Goal: Task Accomplishment & Management: Manage account settings

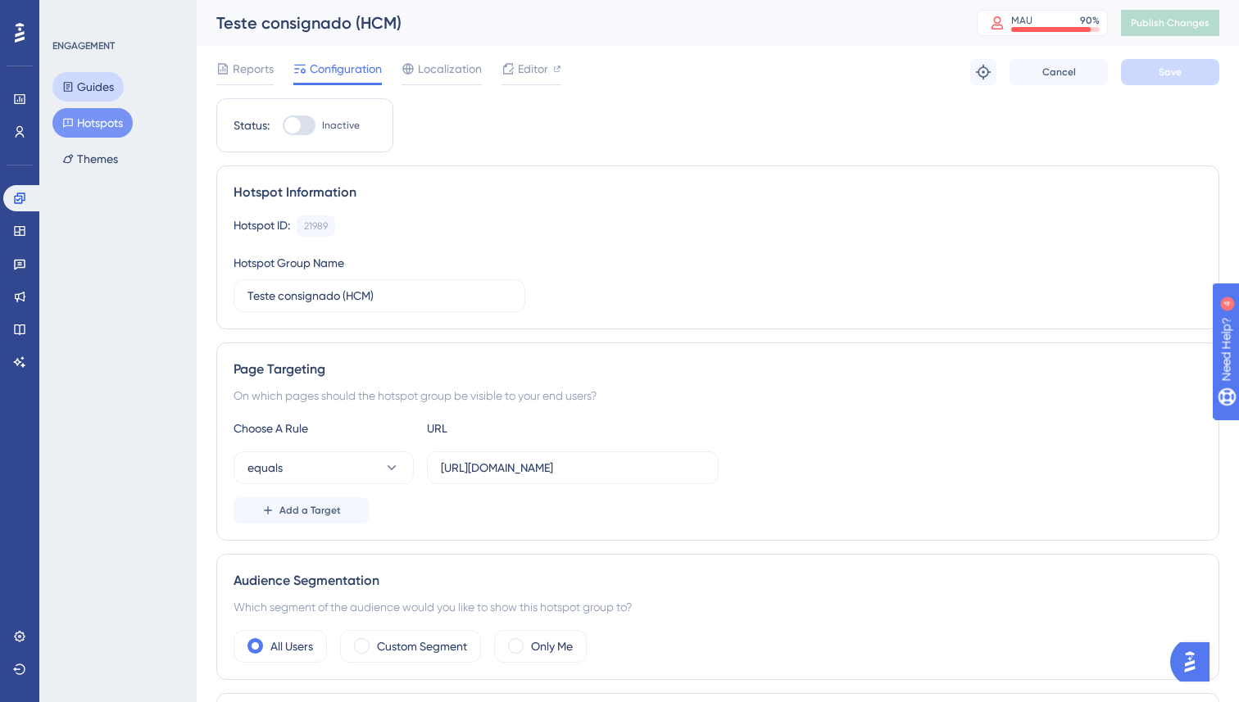
click at [113, 87] on button "Guides" at bounding box center [87, 86] width 71 height 29
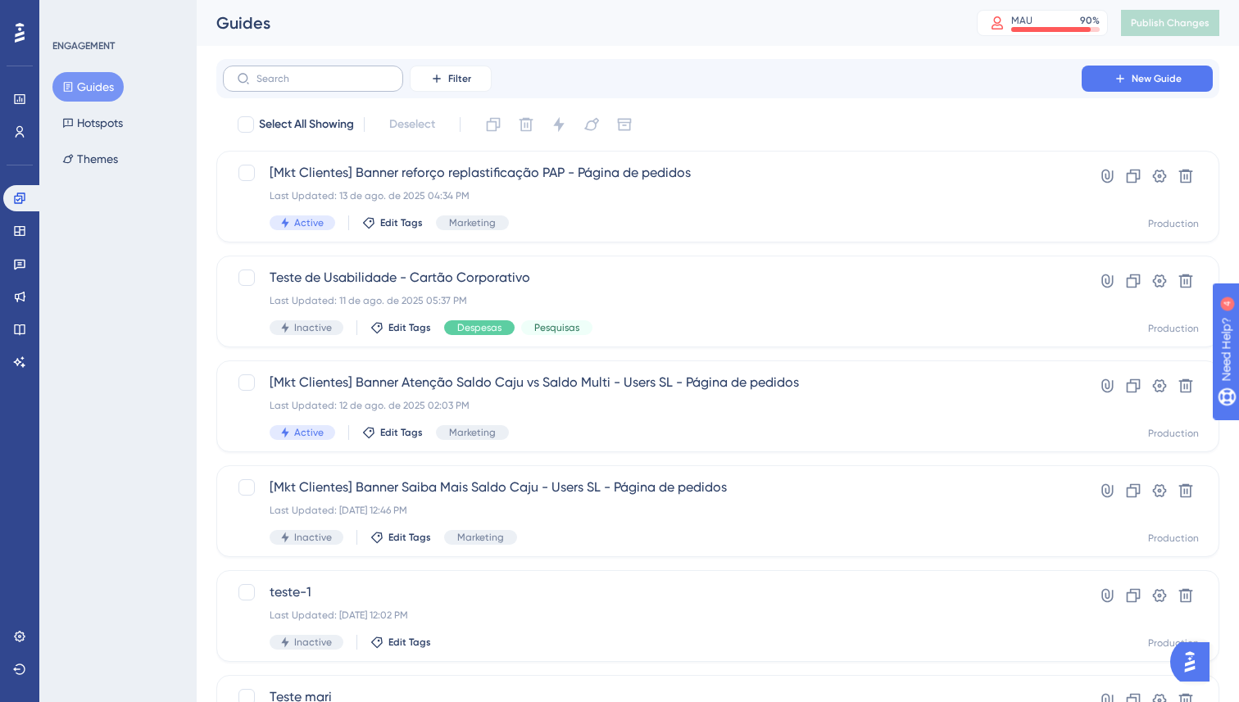
click at [346, 86] on label at bounding box center [313, 79] width 180 height 26
click at [346, 84] on input "text" at bounding box center [322, 78] width 133 height 11
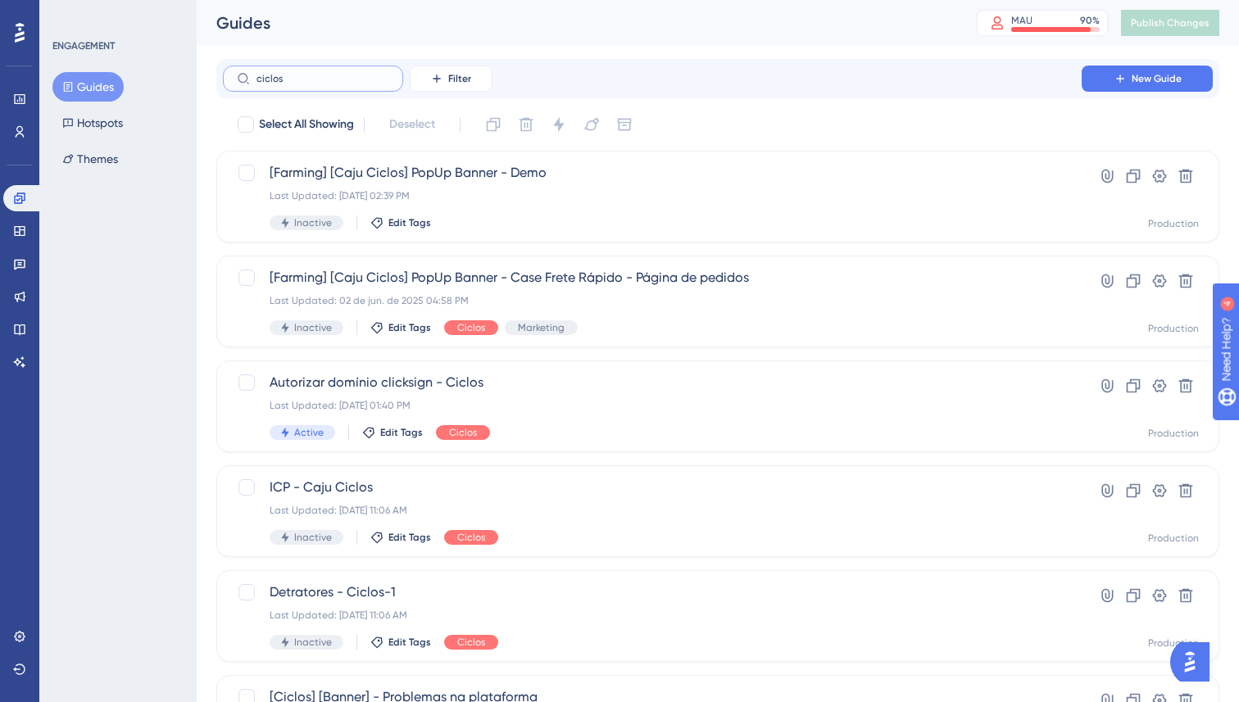
click at [306, 83] on input "ciclos" at bounding box center [322, 78] width 133 height 11
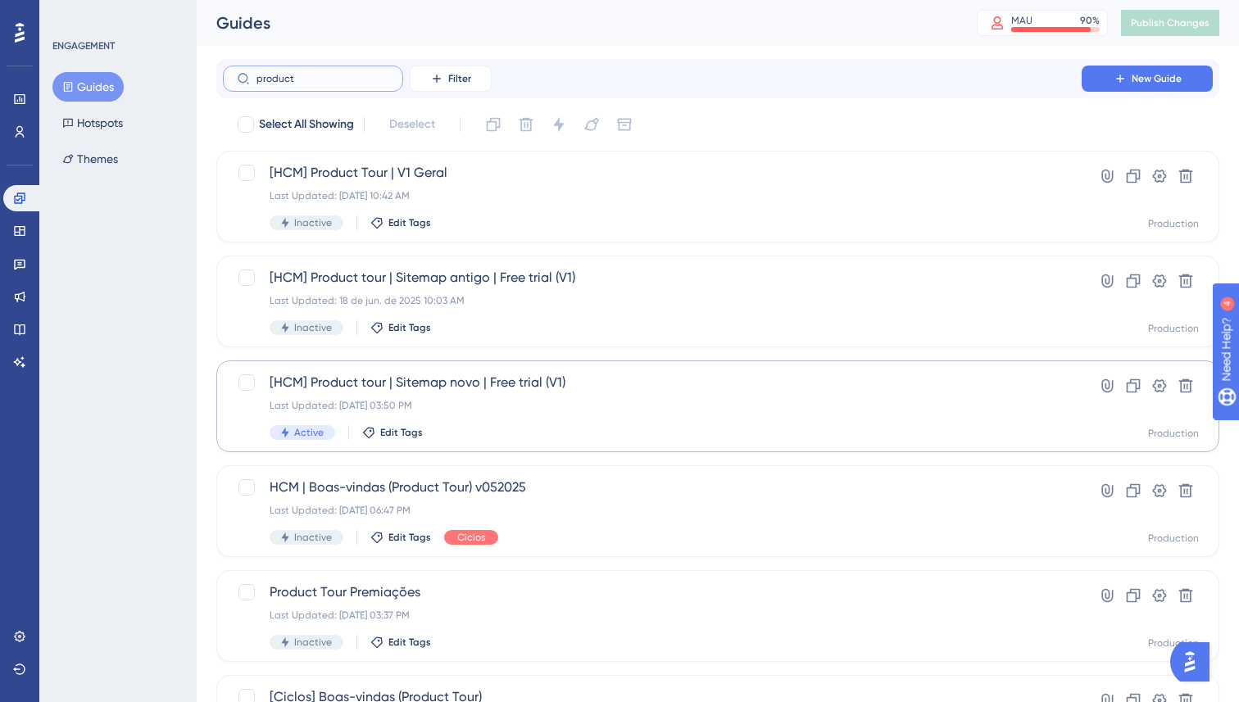
type input "product"
click at [569, 417] on div "[HCM] Product tour | Sitemap novo | Free trial (V1) Last Updated: [DATE] 03:50 …" at bounding box center [652, 406] width 765 height 67
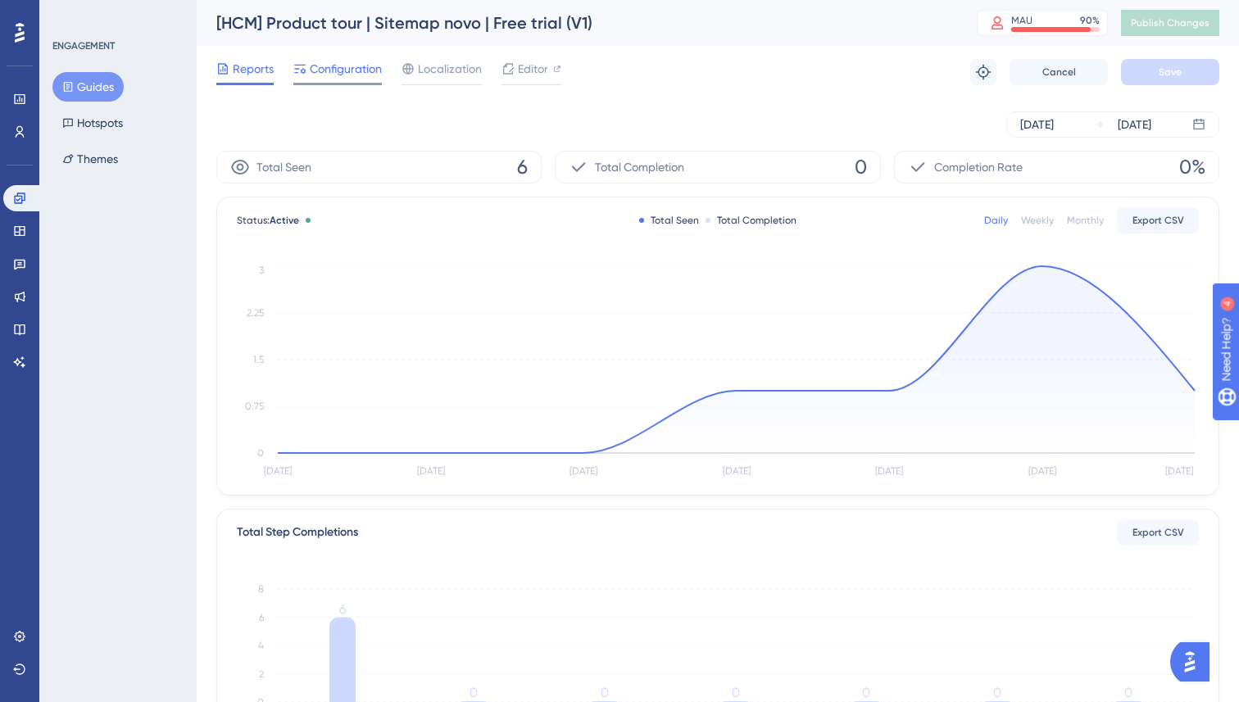
click at [320, 61] on span "Configuration" at bounding box center [346, 69] width 72 height 20
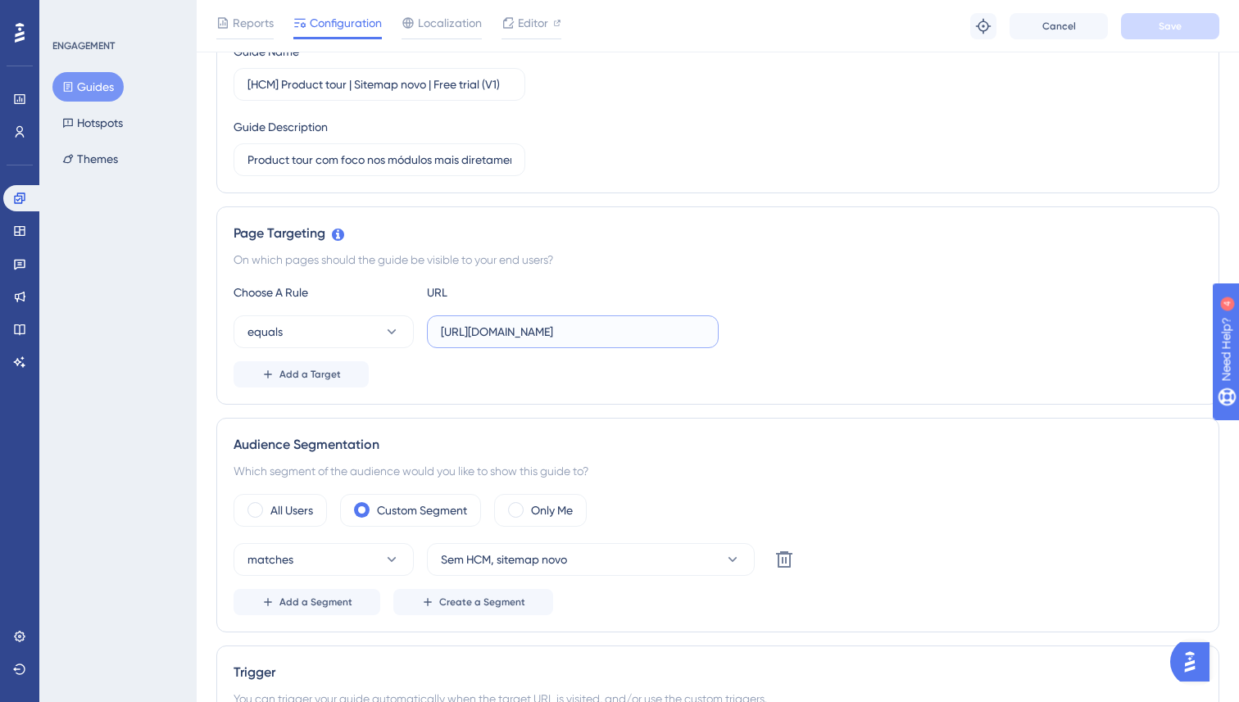
scroll to position [0, 33]
drag, startPoint x: 642, startPoint y: 331, endPoint x: 873, endPoint y: 331, distance: 230.2
click at [873, 331] on div "equals [URL][DOMAIN_NAME]" at bounding box center [718, 331] width 968 height 33
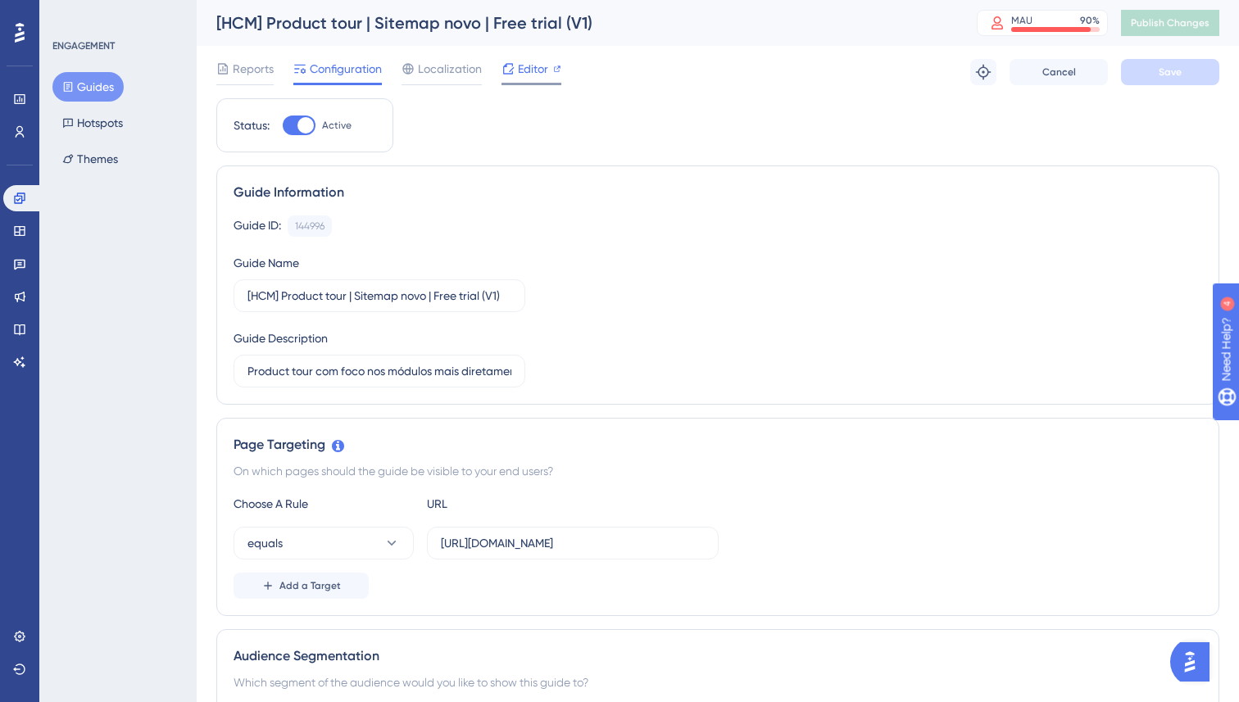
click at [519, 84] on div at bounding box center [531, 84] width 60 height 2
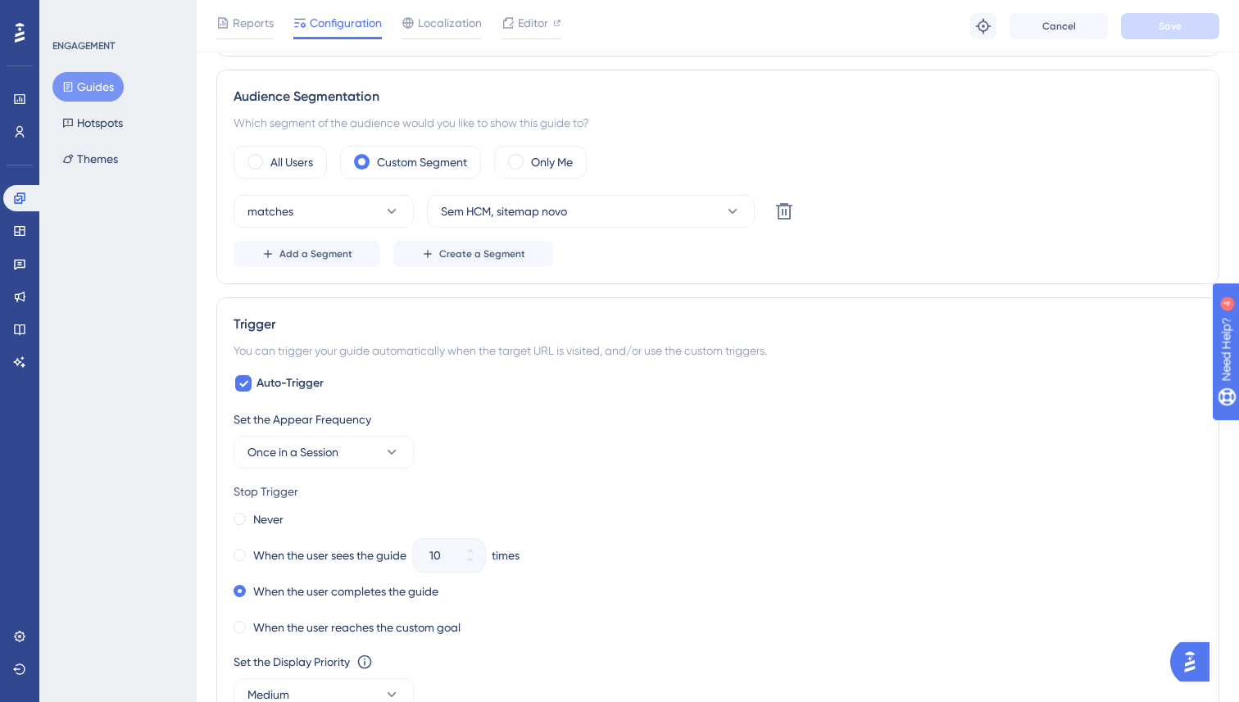
scroll to position [559, 0]
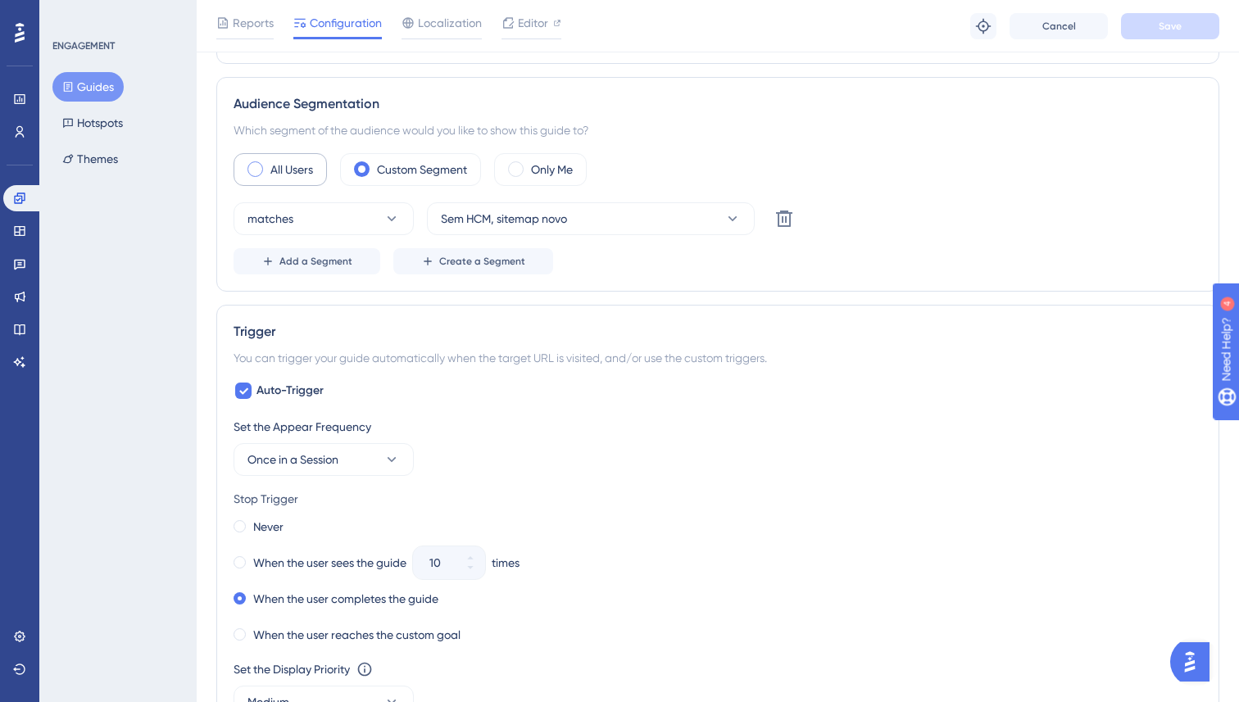
click at [271, 174] on label "All Users" at bounding box center [291, 170] width 43 height 20
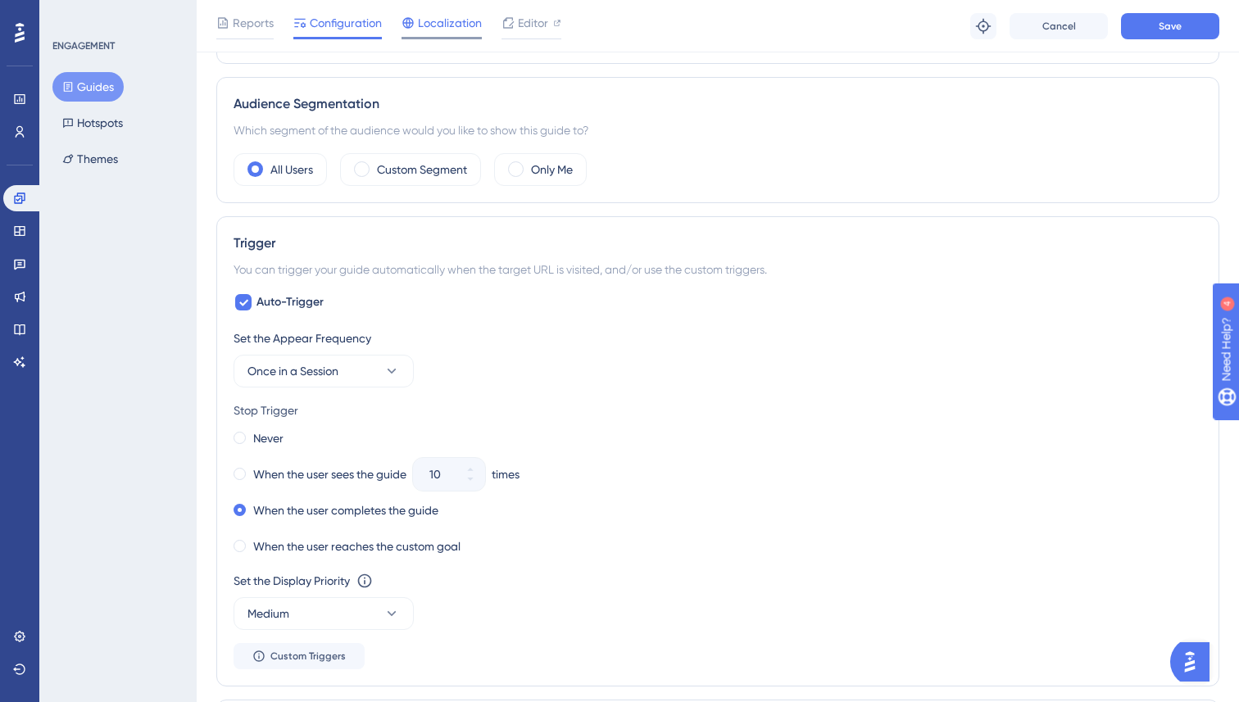
click at [456, 34] on div "Localization" at bounding box center [441, 26] width 80 height 26
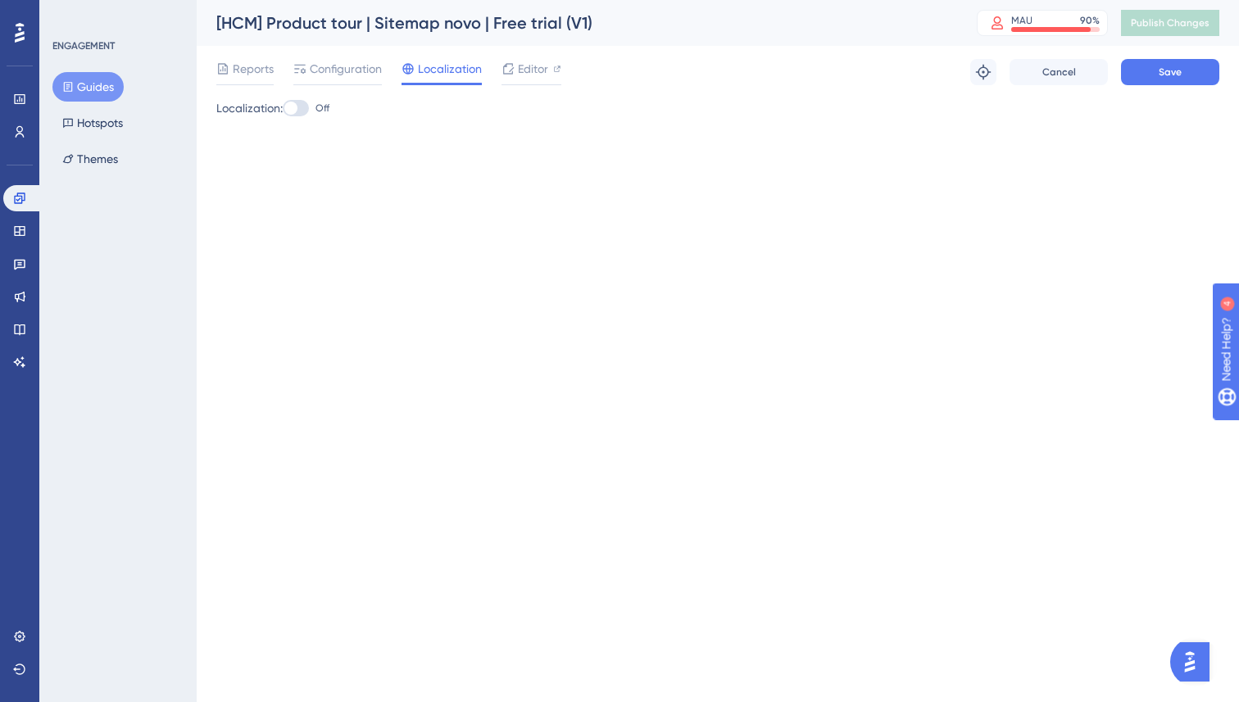
click at [337, 20] on div "[HCM] Product tour | Sitemap novo | Free trial (V1)" at bounding box center [575, 22] width 719 height 23
click at [342, 73] on span "Configuration" at bounding box center [346, 69] width 72 height 20
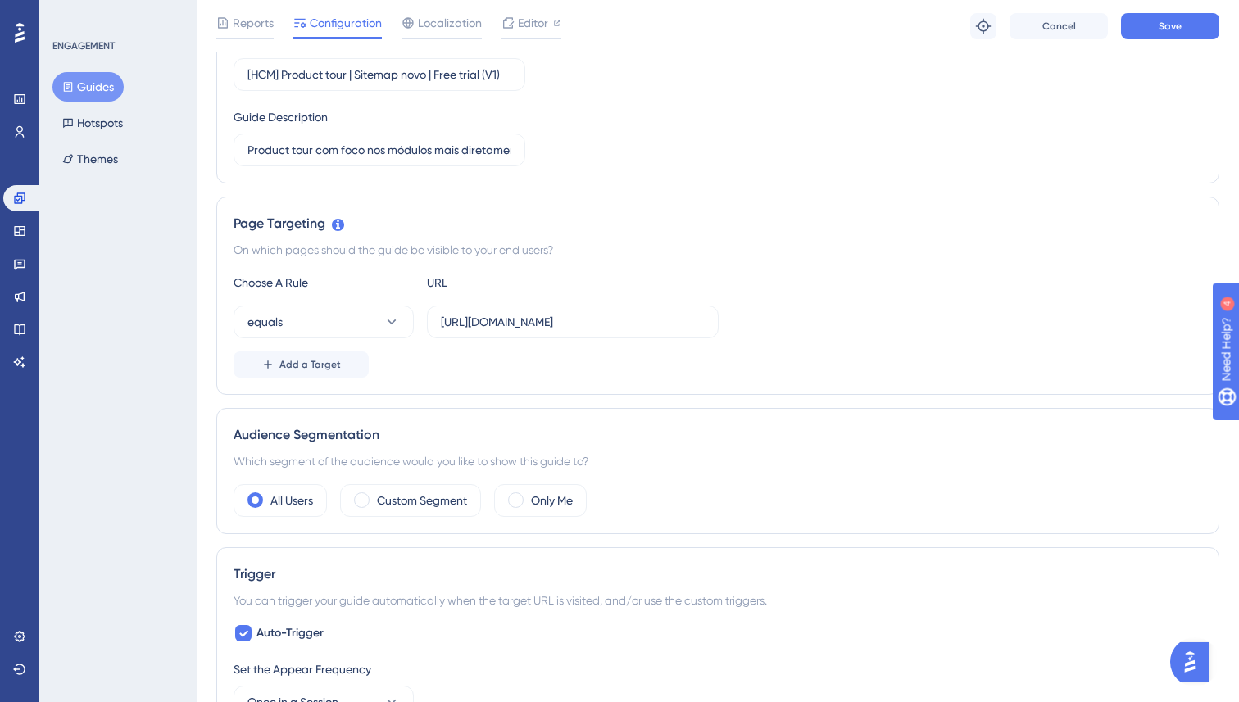
scroll to position [237, 0]
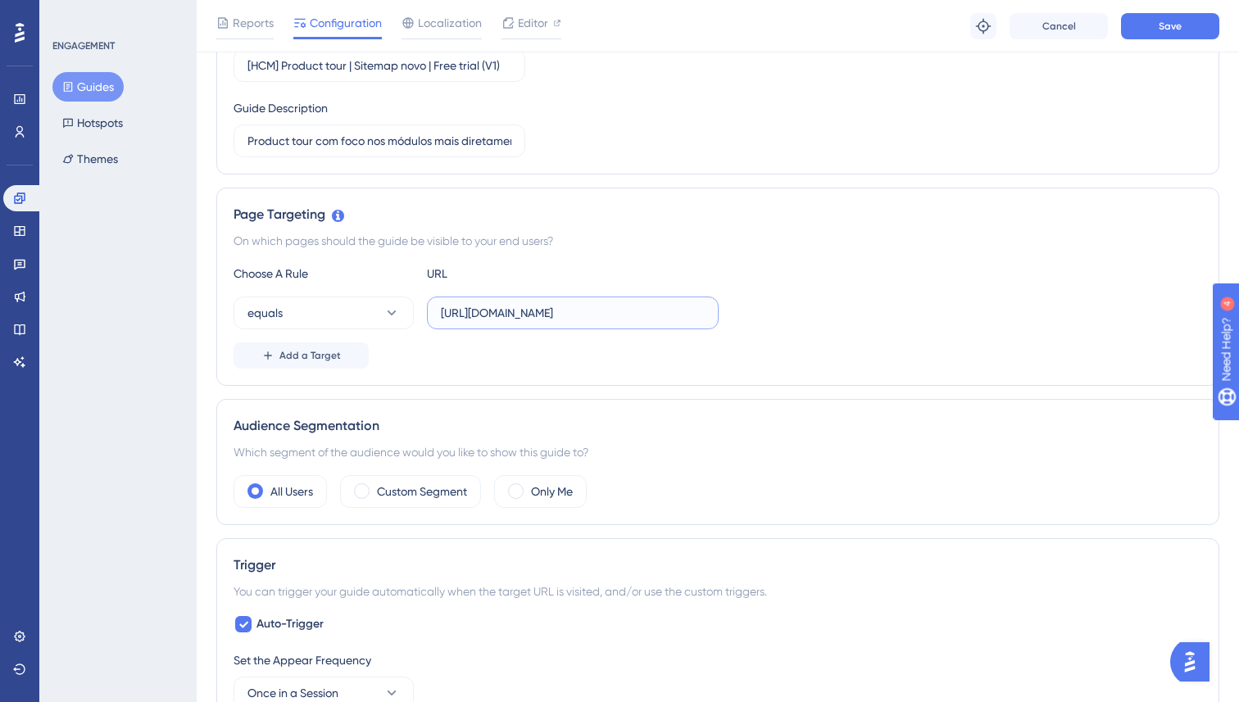
click at [497, 308] on input "[URL][DOMAIN_NAME]" at bounding box center [573, 313] width 264 height 18
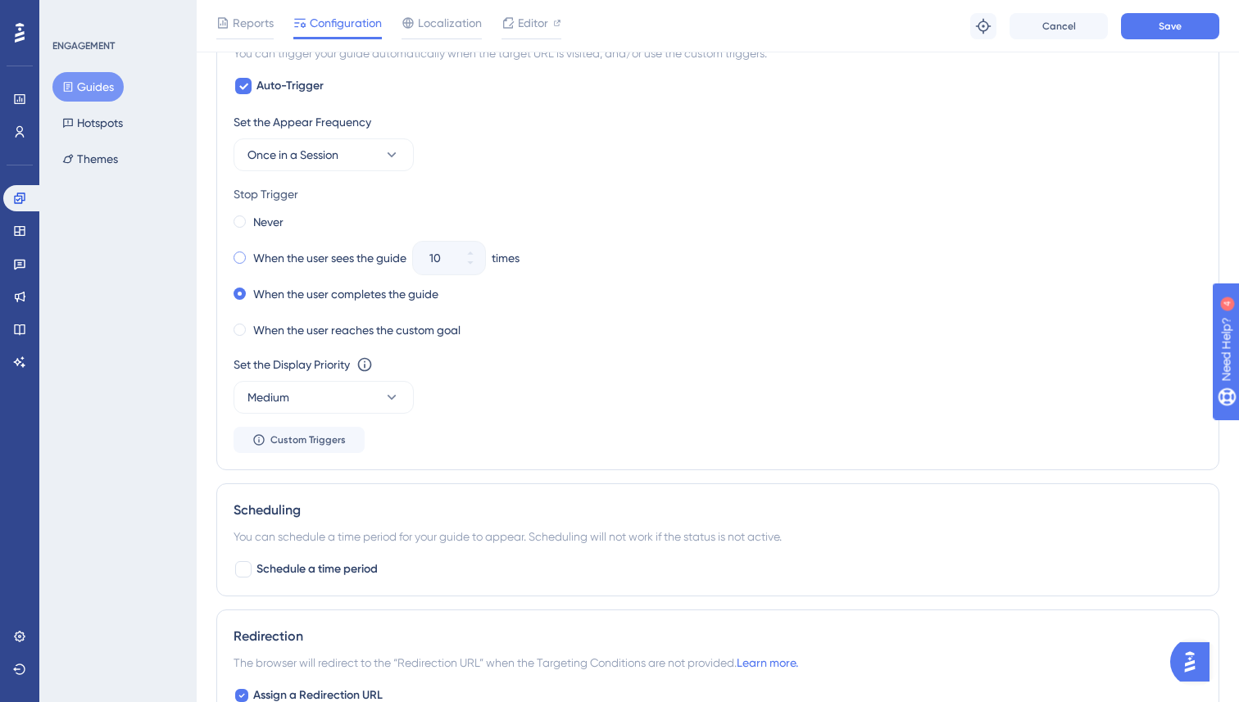
scroll to position [792, 0]
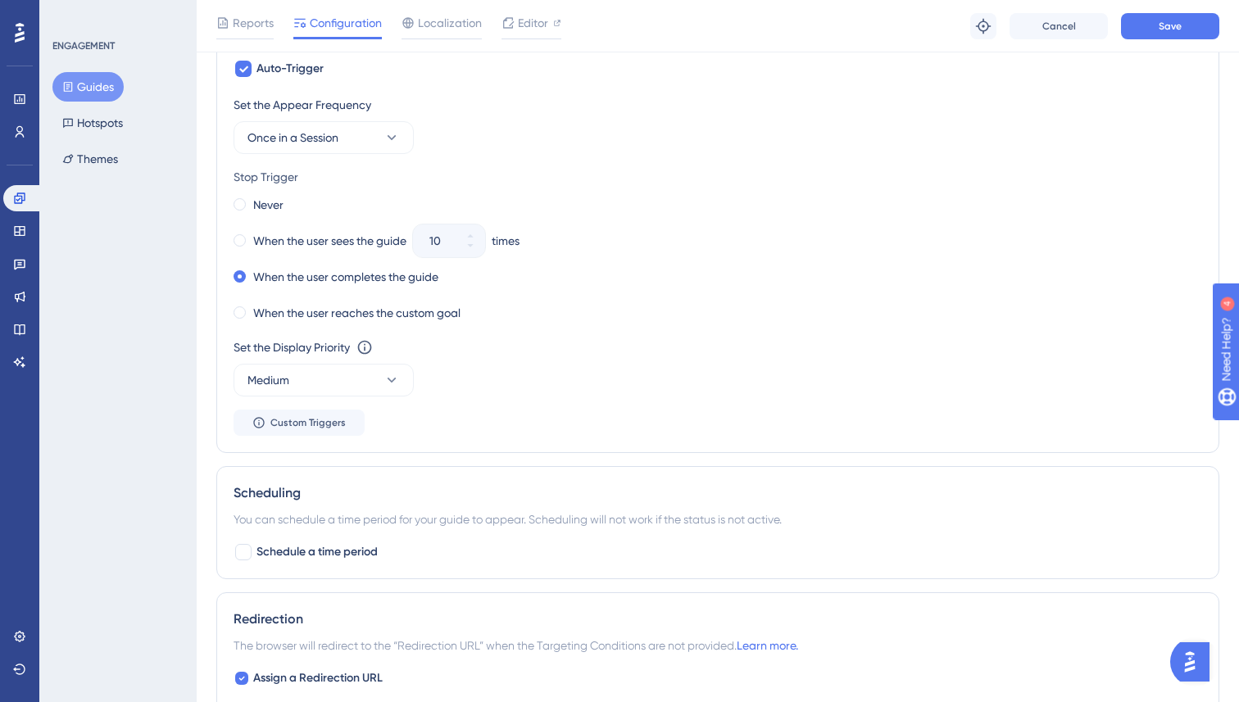
click at [374, 397] on div "Set the Appear Frequency Once in a Session Stop Trigger Never When the user see…" at bounding box center [718, 265] width 968 height 341
click at [362, 388] on button "Medium" at bounding box center [324, 380] width 180 height 33
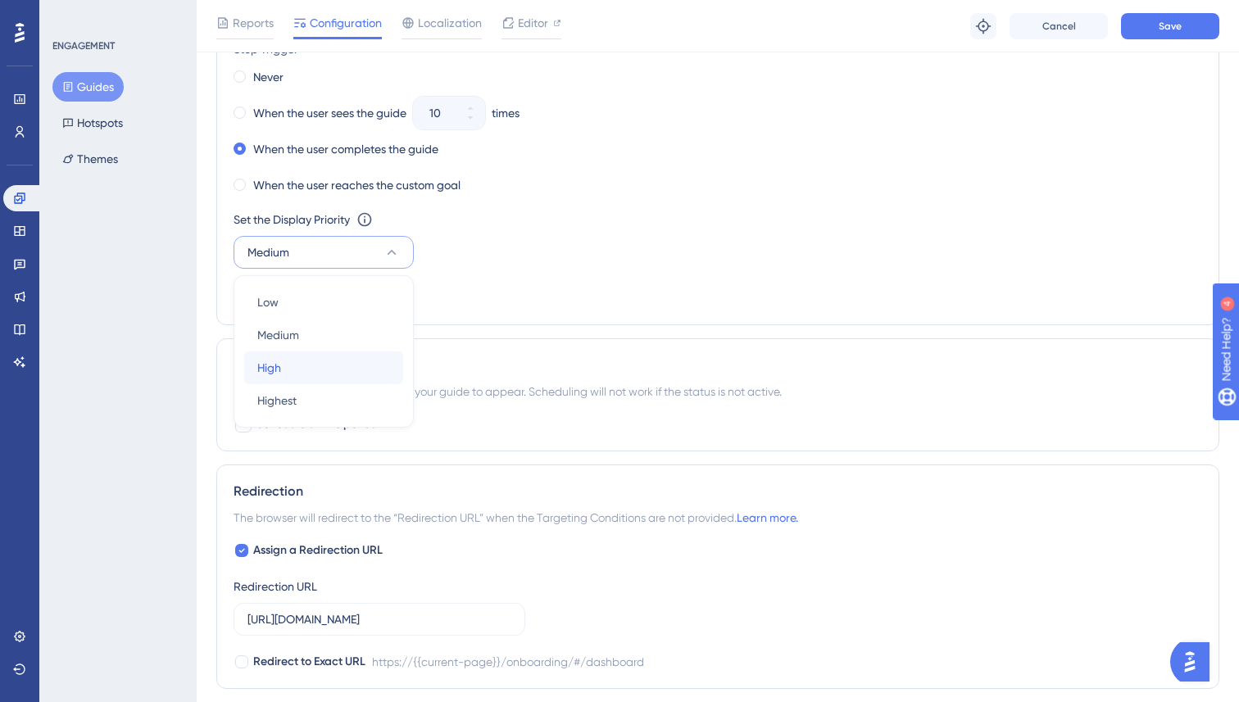
click at [362, 371] on div "High High" at bounding box center [323, 367] width 133 height 33
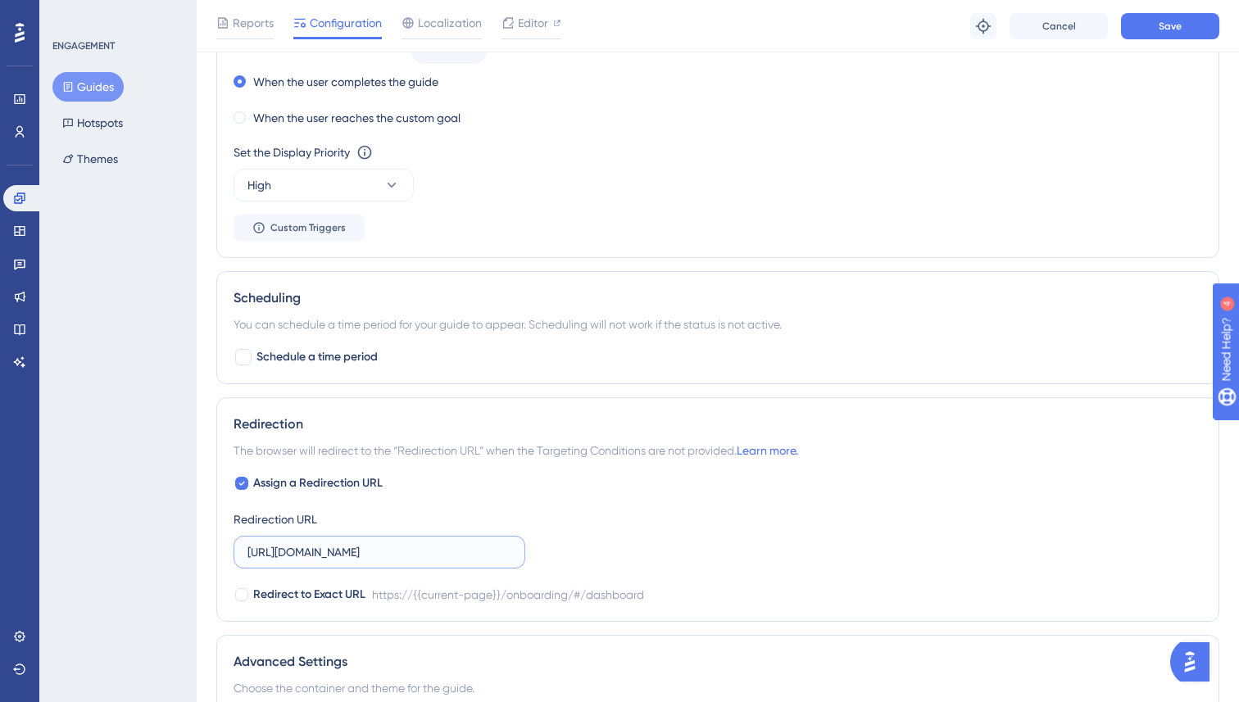
scroll to position [0, 33]
drag, startPoint x: 377, startPoint y: 556, endPoint x: 628, endPoint y: 591, distance: 253.1
click at [628, 591] on div "Assign a Redirection URL Redirection URL [URL][DOMAIN_NAME] Redirect to Exact U…" at bounding box center [718, 539] width 968 height 131
click at [655, 546] on div "Assign a Redirection URL Redirection URL [URL][DOMAIN_NAME] Redirect to Exact U…" at bounding box center [718, 539] width 968 height 131
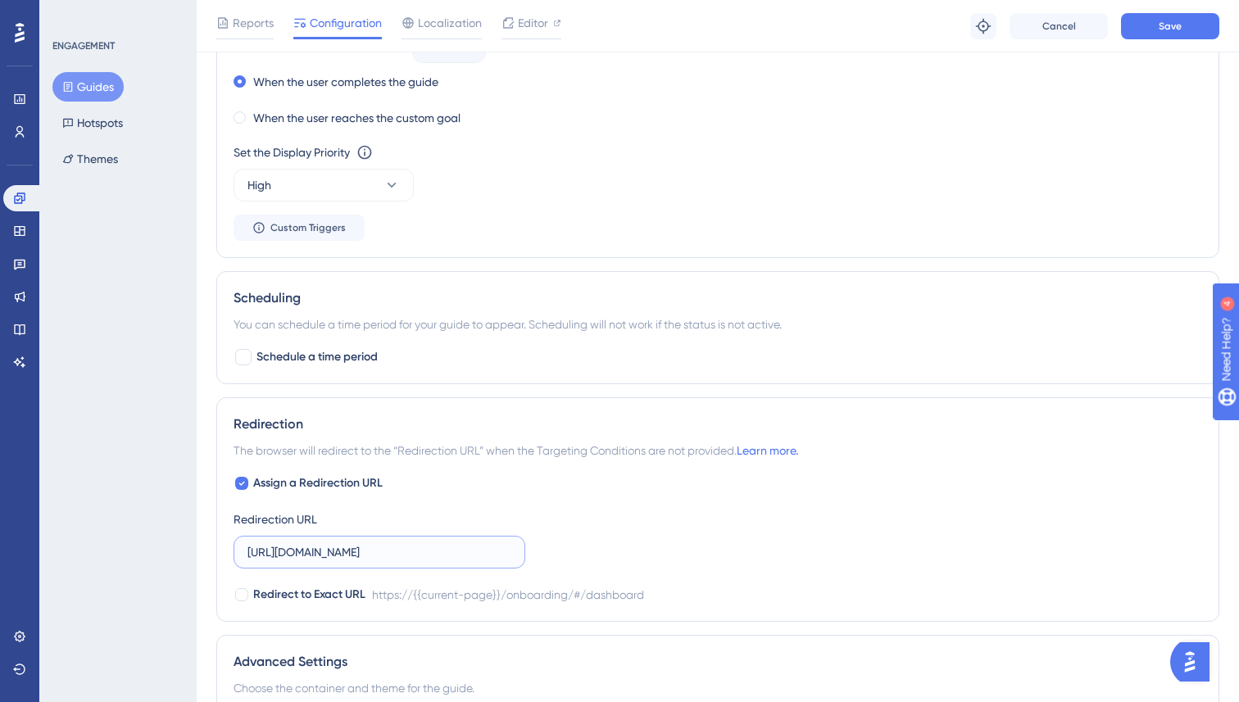
scroll to position [0, 33]
drag, startPoint x: 415, startPoint y: 552, endPoint x: 579, endPoint y: 552, distance: 164.7
click at [580, 552] on div "Assign a Redirection URL Redirection URL [URL][DOMAIN_NAME] Redirect to Exact U…" at bounding box center [718, 539] width 968 height 131
click at [375, 563] on label "[URL][DOMAIN_NAME]" at bounding box center [380, 552] width 292 height 33
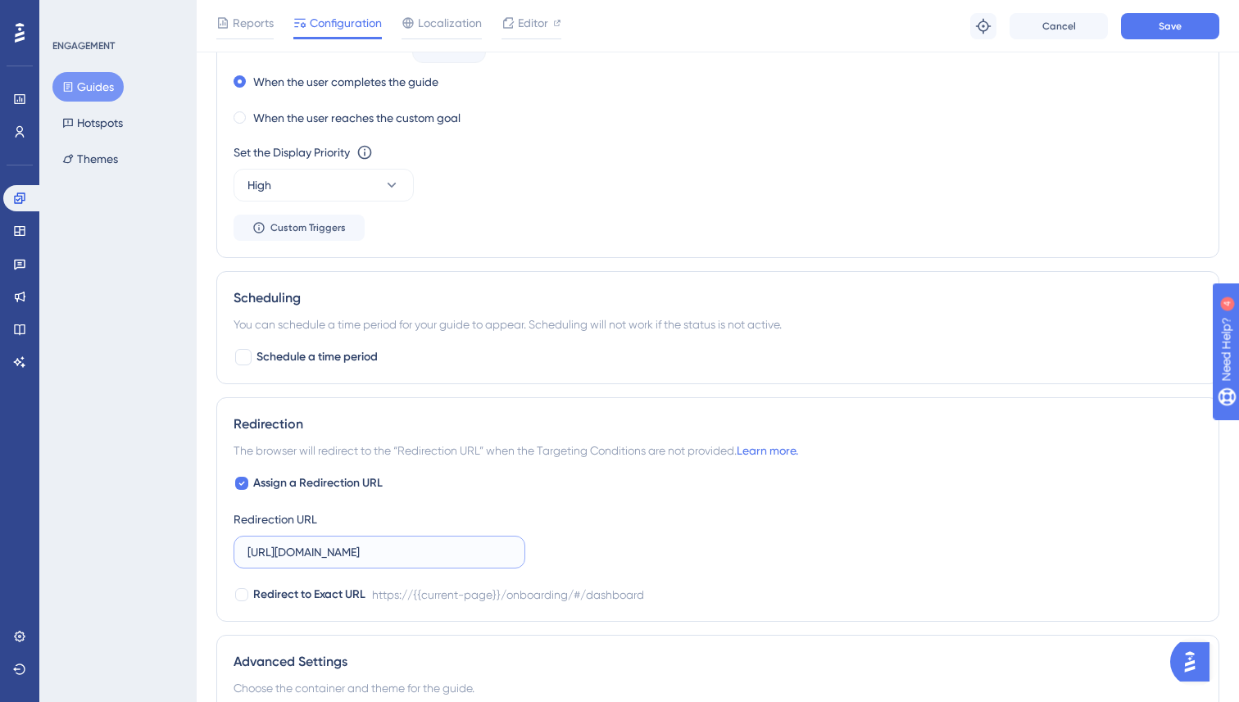
click at [375, 561] on input "[URL][DOMAIN_NAME]" at bounding box center [379, 552] width 264 height 18
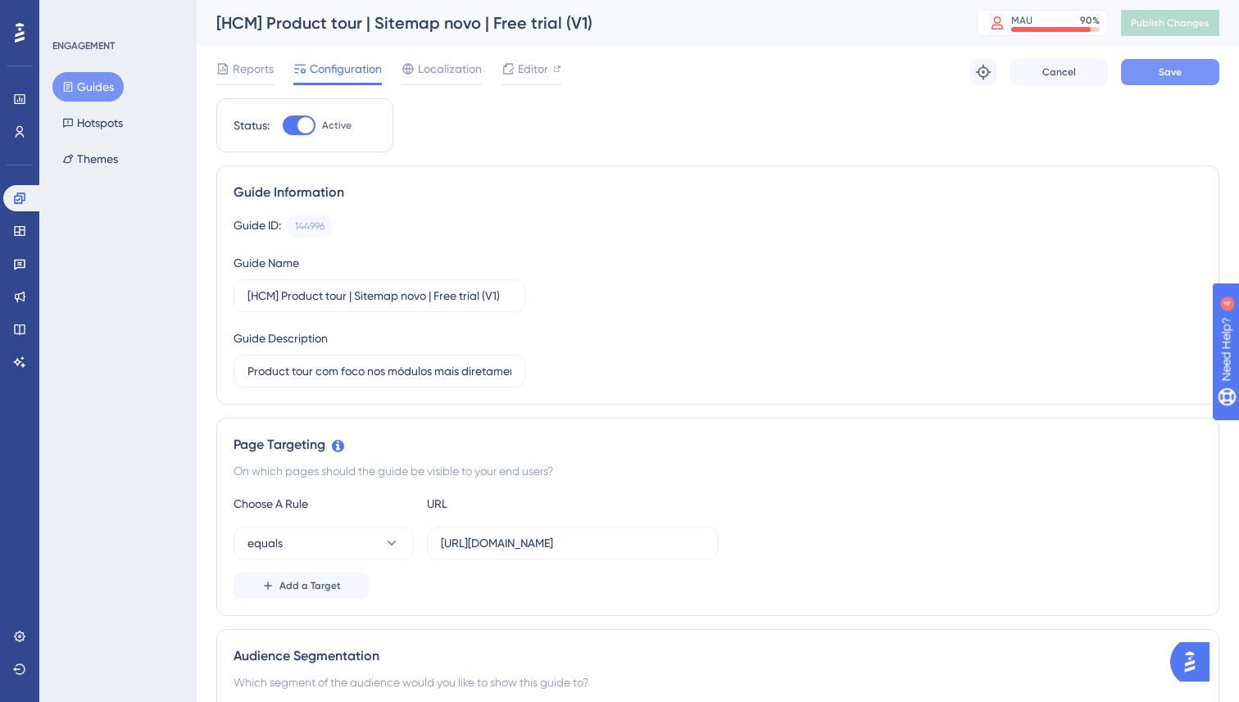
click at [1177, 83] on button "Save" at bounding box center [1170, 72] width 98 height 26
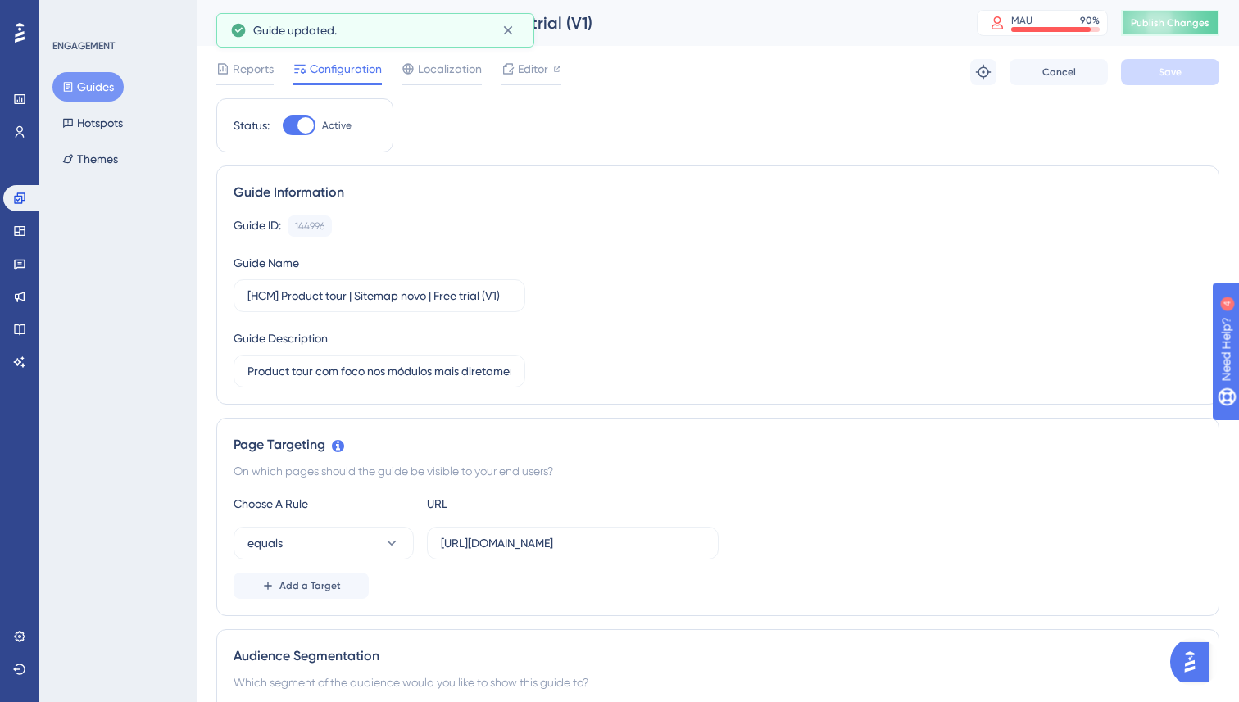
click at [1178, 30] on button "Publish Changes" at bounding box center [1170, 23] width 98 height 26
click at [519, 75] on span "Editor" at bounding box center [533, 69] width 30 height 20
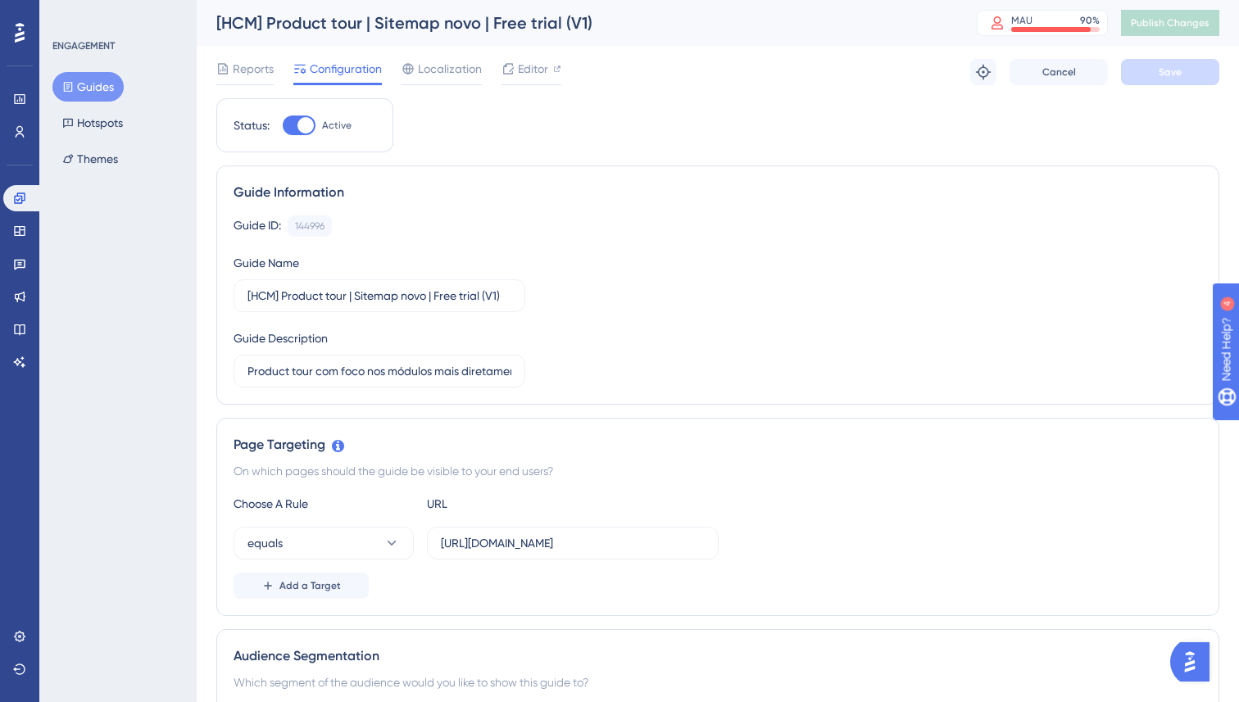
click at [302, 122] on div at bounding box center [305, 125] width 16 height 16
click at [283, 125] on input "Active" at bounding box center [282, 125] width 1 height 1
checkbox input "false"
click at [1177, 81] on button "Save" at bounding box center [1170, 72] width 98 height 26
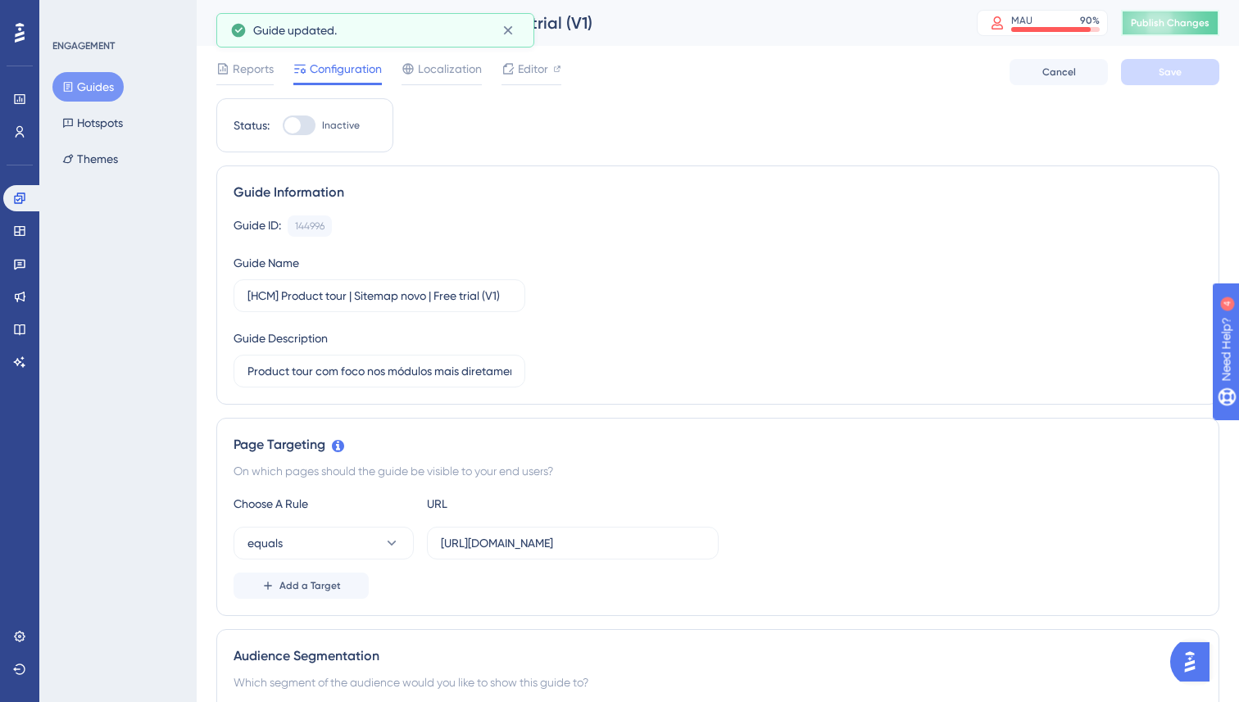
click at [1191, 22] on span "Publish Changes" at bounding box center [1170, 22] width 79 height 13
